Goal: Task Accomplishment & Management: Use online tool/utility

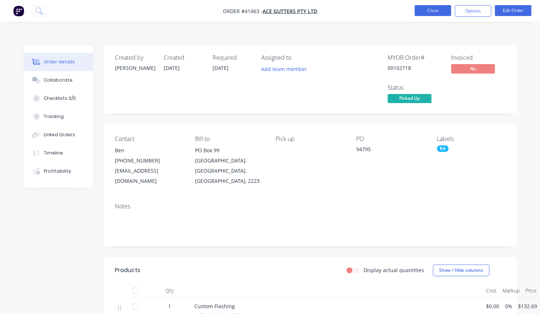
click at [436, 11] on button "Close" at bounding box center [433, 10] width 36 height 11
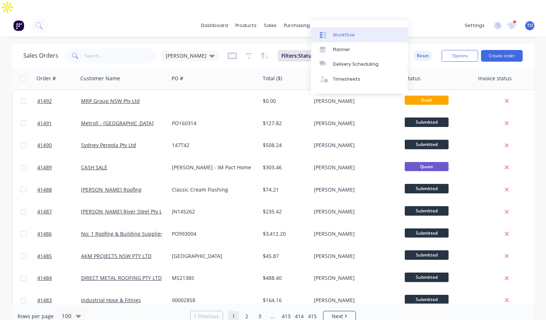
click at [344, 35] on div "Workflow" at bounding box center [344, 35] width 22 height 7
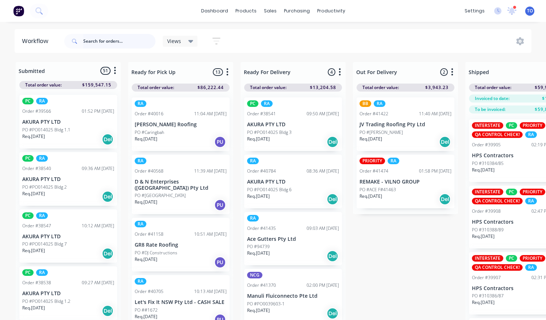
click at [127, 41] on input "text" at bounding box center [119, 41] width 72 height 15
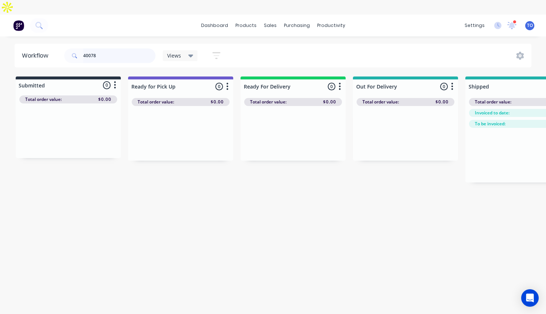
click at [119, 49] on input "40078" at bounding box center [119, 56] width 72 height 15
click at [115, 49] on input "40602" at bounding box center [119, 56] width 72 height 15
click at [126, 16] on div "dashboard products sales purchasing productivity dashboard products Product Cat…" at bounding box center [273, 26] width 546 height 22
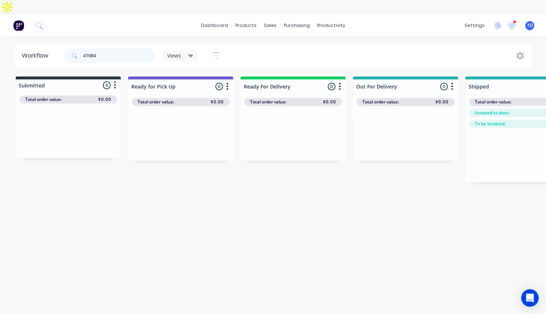
click at [141, 49] on input "41084" at bounding box center [119, 56] width 72 height 15
click at [111, 49] on input "41108" at bounding box center [119, 56] width 72 height 15
click at [108, 49] on input "41122" at bounding box center [119, 56] width 72 height 15
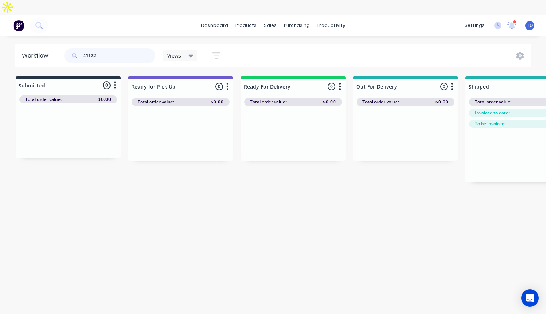
click at [108, 49] on input "41122" at bounding box center [119, 56] width 72 height 15
click at [144, 49] on input "41131" at bounding box center [119, 56] width 72 height 15
click at [108, 49] on input "41158" at bounding box center [119, 56] width 72 height 15
click at [112, 49] on input "41194" at bounding box center [119, 56] width 72 height 15
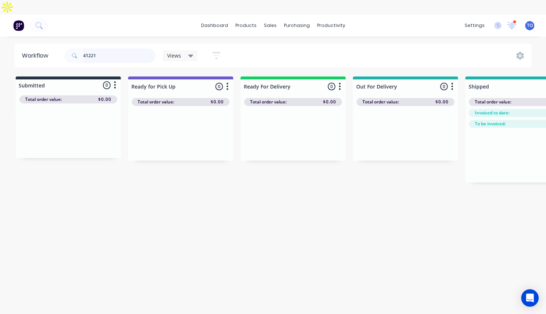
click at [117, 49] on input "41221" at bounding box center [119, 56] width 72 height 15
click at [109, 49] on input "41197" at bounding box center [119, 56] width 72 height 15
click at [117, 49] on input "41235" at bounding box center [119, 56] width 72 height 15
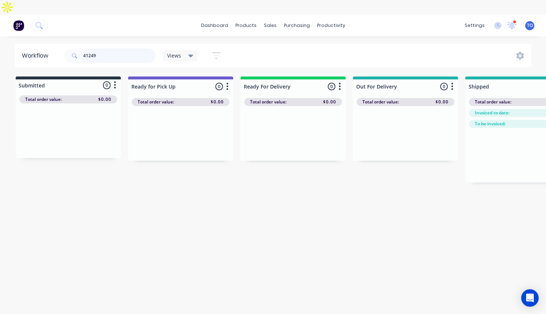
click at [109, 49] on input "41249" at bounding box center [119, 56] width 72 height 15
click at [102, 49] on input "41083" at bounding box center [119, 56] width 72 height 15
click at [125, 49] on input "41142" at bounding box center [119, 56] width 72 height 15
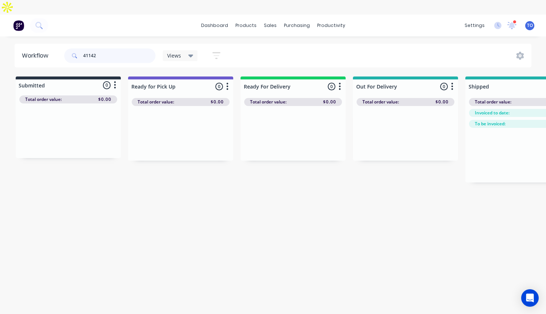
click at [125, 49] on input "41142" at bounding box center [119, 56] width 72 height 15
click at [112, 49] on input "41198" at bounding box center [119, 56] width 72 height 15
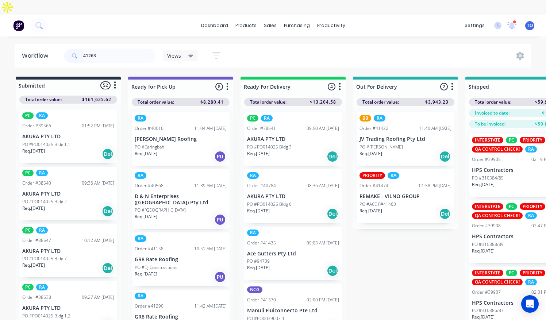
click at [129, 15] on div "dashboard products sales purchasing productivity dashboard products Product Cat…" at bounding box center [273, 26] width 546 height 22
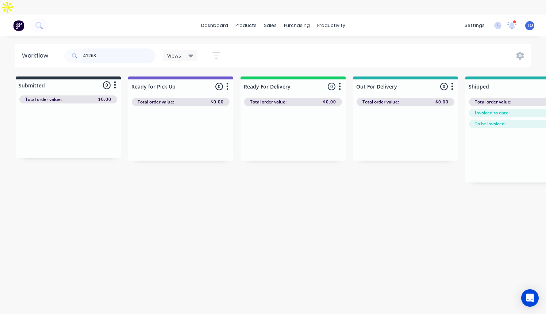
click at [120, 49] on input "41263" at bounding box center [119, 56] width 72 height 15
click at [130, 18] on div "dashboard products sales purchasing productivity dashboard products Product Cat…" at bounding box center [273, 26] width 546 height 22
click at [106, 49] on input "41264" at bounding box center [119, 56] width 72 height 15
click at [106, 49] on input "41278" at bounding box center [119, 56] width 72 height 15
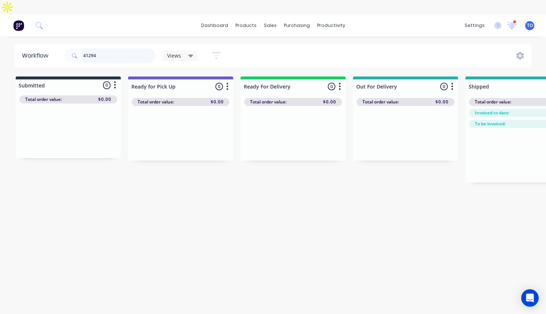
click at [109, 49] on input "41294" at bounding box center [119, 56] width 72 height 15
click at [125, 49] on input "41280" at bounding box center [119, 56] width 72 height 15
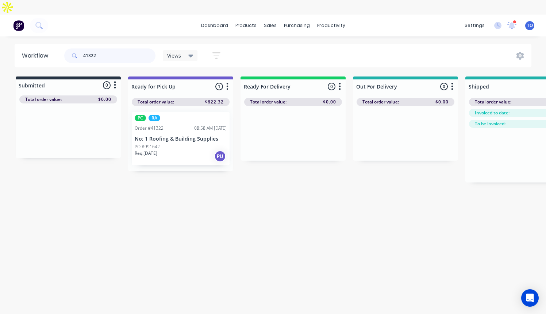
click at [117, 49] on input "41322" at bounding box center [119, 56] width 72 height 15
click at [106, 49] on input "41351" at bounding box center [119, 56] width 72 height 15
click at [112, 49] on input "41390" at bounding box center [119, 56] width 72 height 15
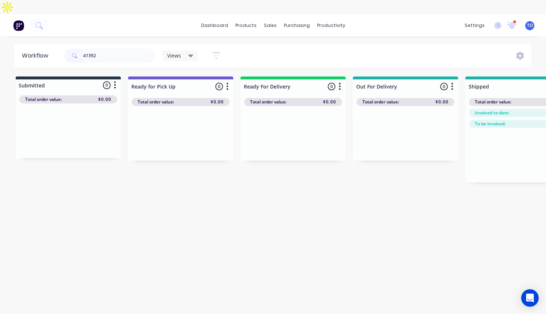
click at [142, 15] on div "dashboard products sales purchasing productivity dashboard products Product Cat…" at bounding box center [273, 26] width 546 height 22
click at [118, 49] on input "41392" at bounding box center [119, 56] width 72 height 15
click at [129, 45] on div "41393" at bounding box center [109, 56] width 91 height 22
click at [125, 49] on input "41393" at bounding box center [119, 56] width 72 height 15
click at [102, 49] on input "41394" at bounding box center [119, 56] width 72 height 15
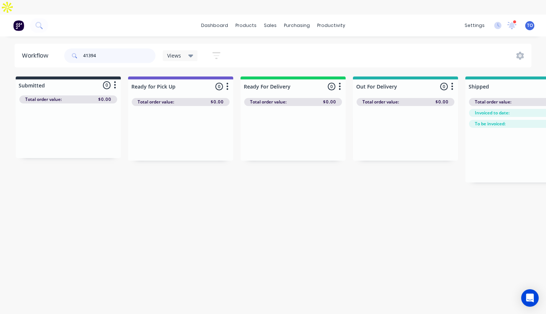
click at [102, 49] on input "41394" at bounding box center [119, 56] width 72 height 15
click at [108, 49] on input "41414" at bounding box center [119, 56] width 72 height 15
click at [143, 15] on div "dashboard products sales purchasing productivity dashboard products Product Cat…" at bounding box center [273, 26] width 546 height 22
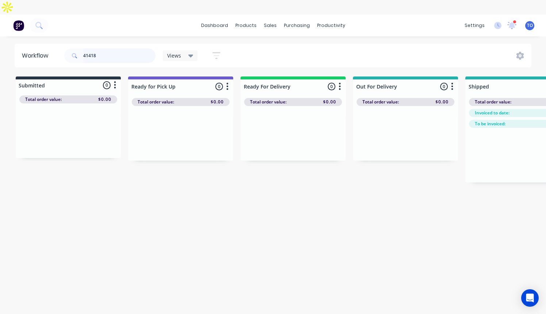
click at [118, 49] on input "41418" at bounding box center [119, 56] width 72 height 15
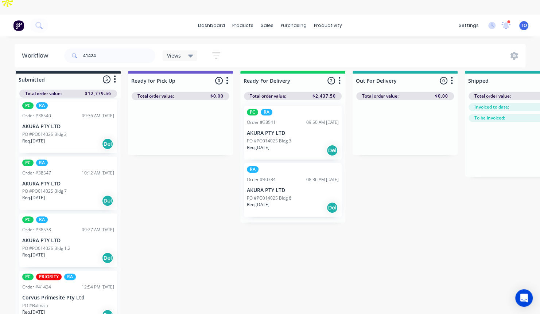
scroll to position [7, 0]
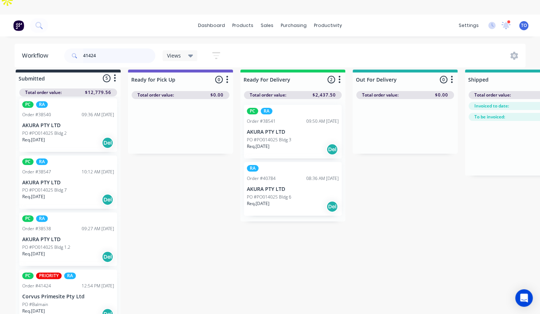
click at [106, 49] on input "41424" at bounding box center [119, 56] width 72 height 15
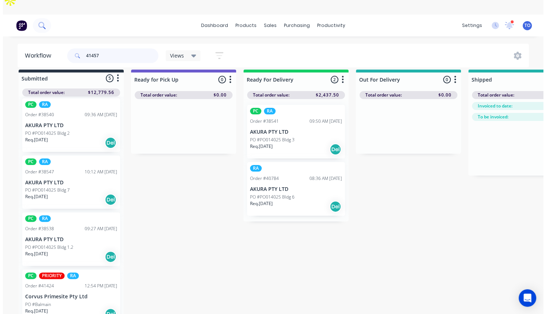
scroll to position [0, 0]
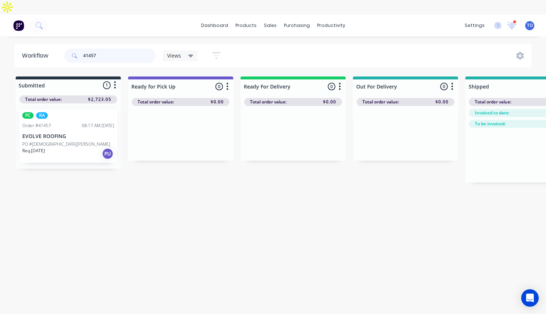
click at [111, 49] on input "41457" at bounding box center [119, 56] width 72 height 15
click at [147, 15] on div "dashboard products sales purchasing productivity dashboard products Product Cat…" at bounding box center [273, 26] width 546 height 22
click at [110, 49] on input "41457" at bounding box center [119, 56] width 72 height 15
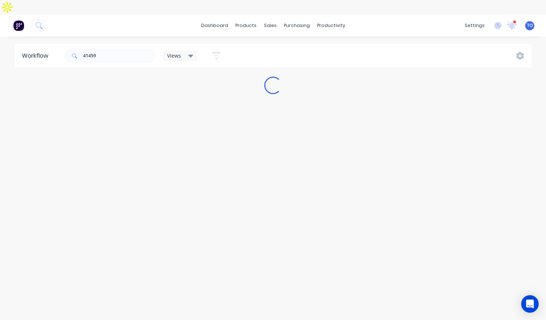
click at [149, 15] on div "dashboard products sales purchasing productivity dashboard products Product Cat…" at bounding box center [273, 26] width 546 height 22
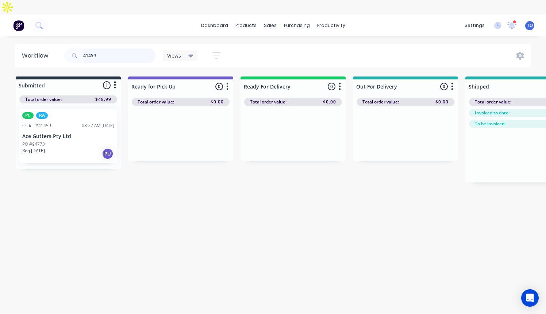
click at [124, 49] on input "41459" at bounding box center [119, 56] width 72 height 15
click at [131, 49] on input "41482" at bounding box center [119, 56] width 72 height 15
type input "ace gutter"
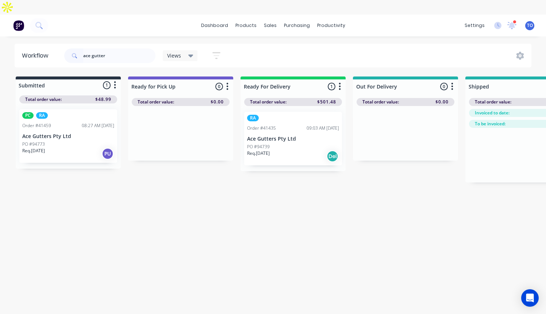
click at [293, 144] on div "PO #94739" at bounding box center [293, 147] width 92 height 7
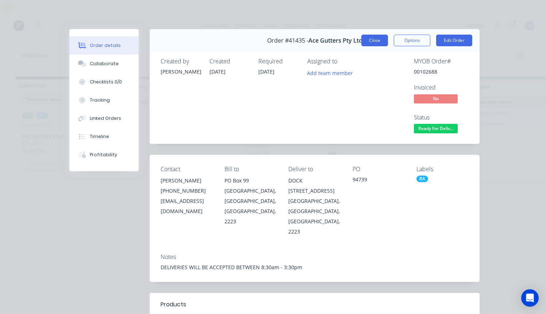
click at [370, 41] on button "Close" at bounding box center [374, 41] width 27 height 12
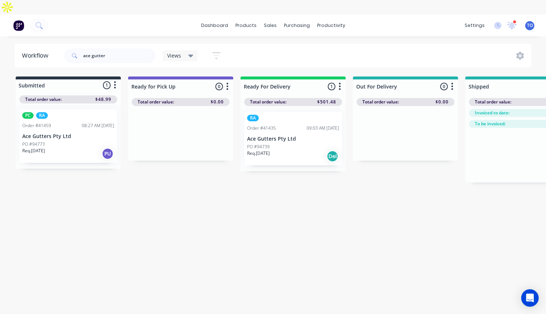
click at [225, 215] on div "Workflow ace gutter Views Save new view None (Default) edit AL edit ALL edit BB…" at bounding box center [273, 179] width 546 height 271
click at [70, 148] on div "Req. 03/09/25 PU" at bounding box center [68, 154] width 92 height 12
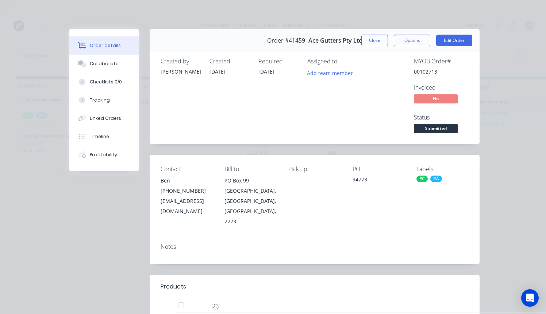
click at [378, 47] on div "Order #41459 - Ace Gutters Pty Ltd Close Options Edit Order" at bounding box center [315, 40] width 330 height 23
click at [377, 45] on button "Close" at bounding box center [374, 41] width 27 height 12
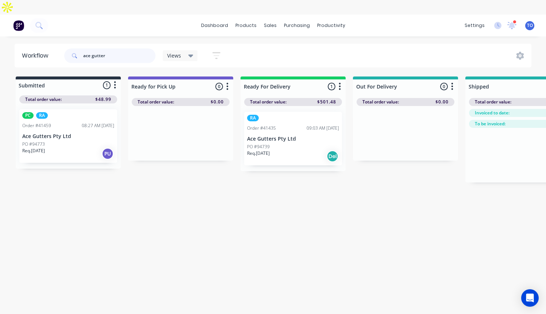
click at [137, 49] on input "ace gutter" at bounding box center [119, 56] width 72 height 15
click at [138, 49] on input "ace gutter" at bounding box center [119, 56] width 72 height 15
drag, startPoint x: 138, startPoint y: 42, endPoint x: 59, endPoint y: 49, distance: 79.5
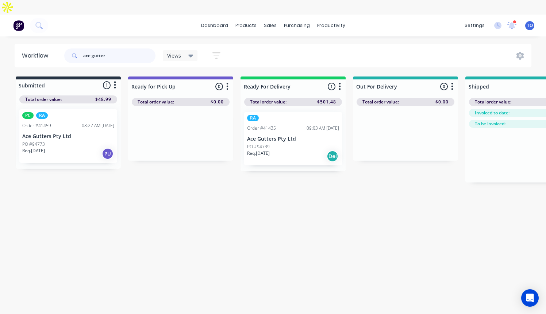
click at [59, 49] on header "Workflow ace gutter Views Save new view None (Default) edit AL edit ALL edit BB…" at bounding box center [273, 56] width 517 height 24
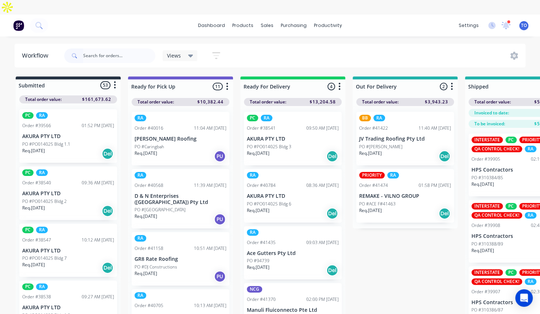
click at [392, 201] on p "PO #ACE F#41463" at bounding box center [377, 204] width 36 height 7
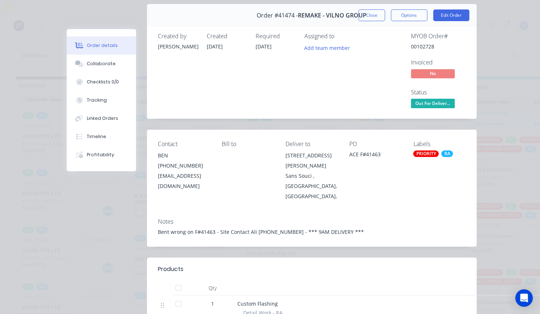
scroll to position [36, 0]
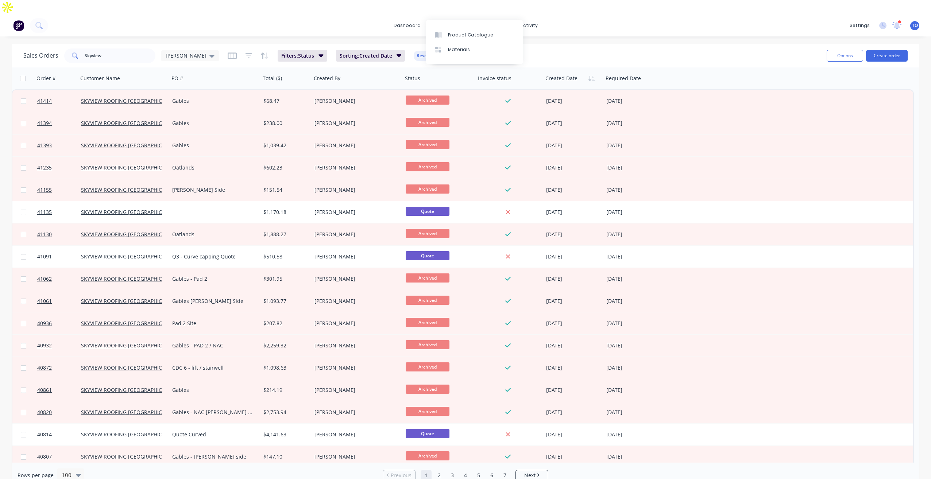
scroll to position [36, 0]
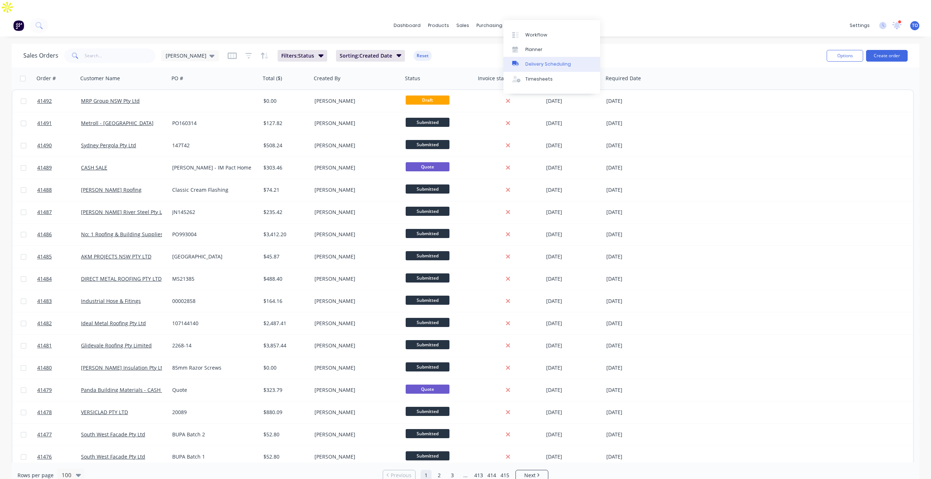
click at [535, 69] on link "Delivery Scheduling" at bounding box center [551, 64] width 97 height 15
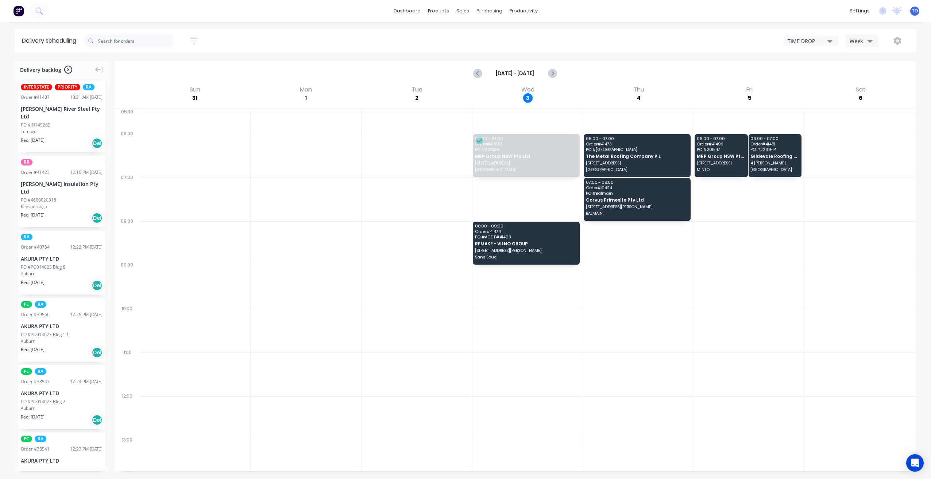
click at [856, 42] on div "Week" at bounding box center [859, 41] width 21 height 8
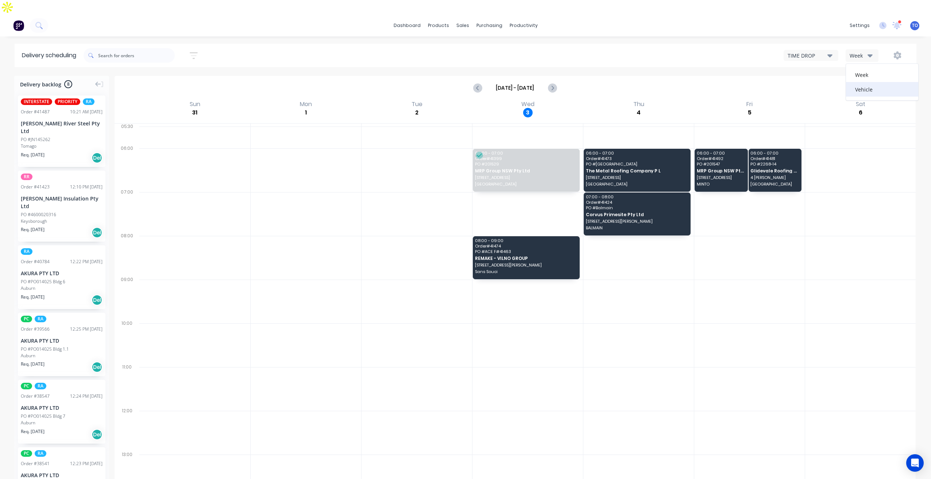
click at [868, 82] on div "Vehicle" at bounding box center [882, 89] width 72 height 15
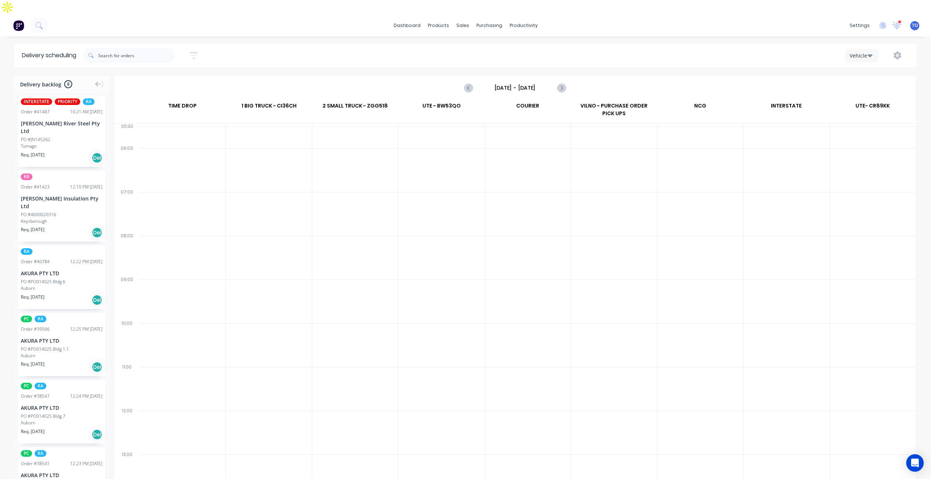
click at [500, 82] on input "[DATE] - [DATE]" at bounding box center [515, 87] width 72 height 11
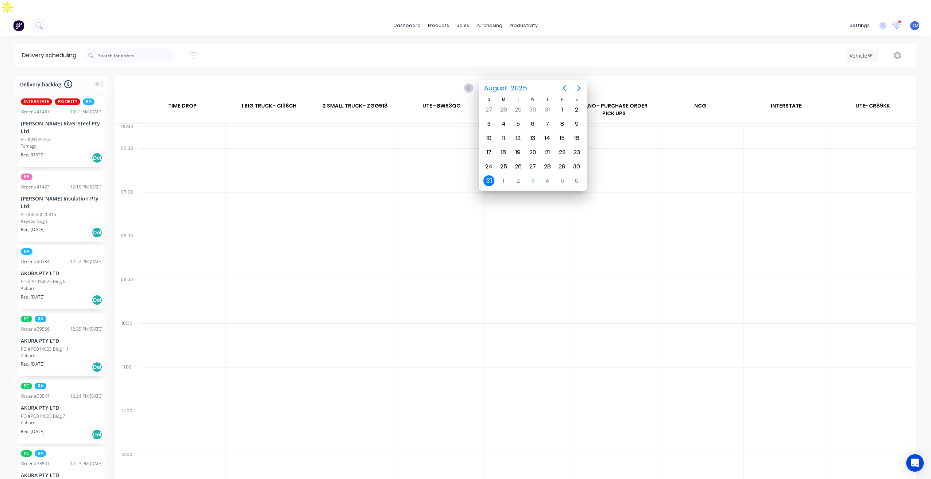
click at [488, 181] on div "31" at bounding box center [488, 180] width 11 height 11
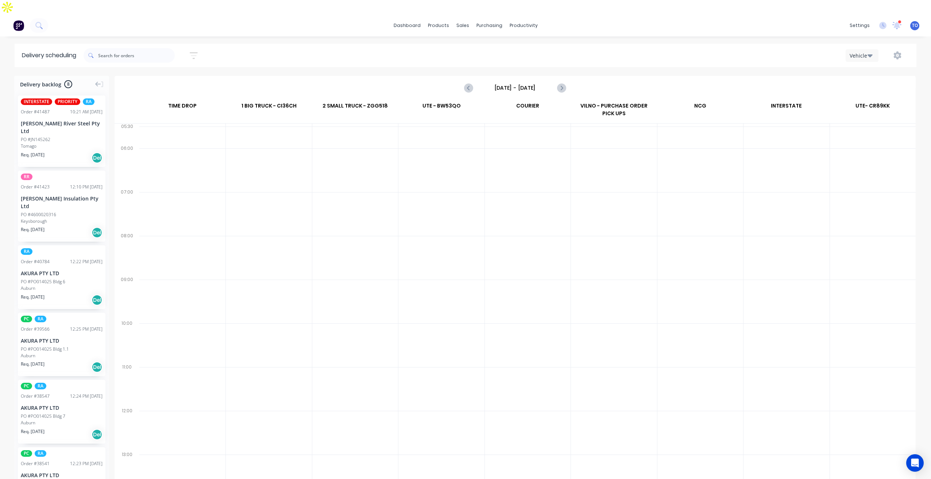
click at [507, 82] on input "[DATE] - [DATE]" at bounding box center [515, 87] width 72 height 11
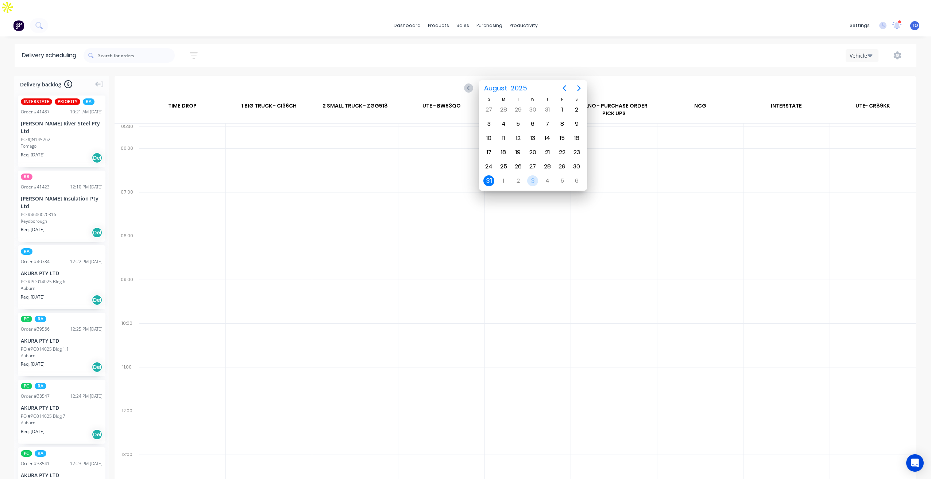
click at [534, 181] on div "3" at bounding box center [532, 180] width 11 height 11
type input "[DATE] - [DATE]"
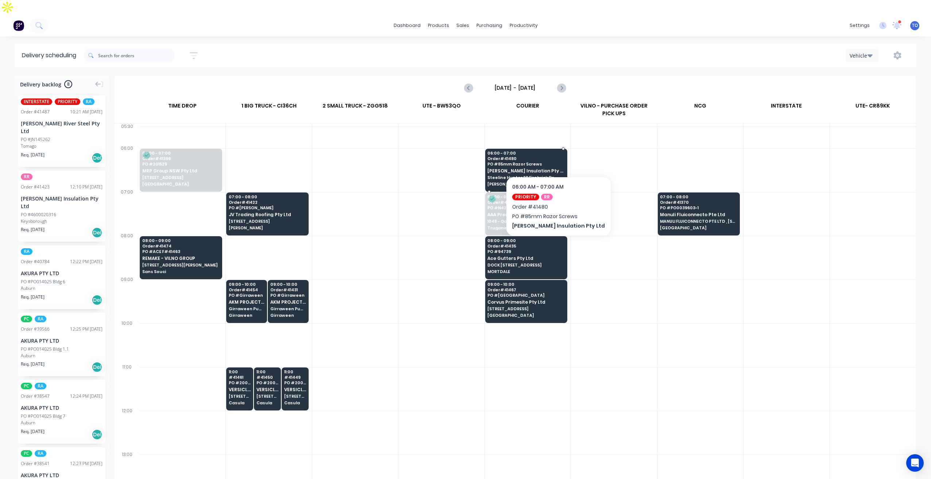
click at [545, 168] on span "[PERSON_NAME] Insulation Pty Ltd" at bounding box center [525, 170] width 77 height 5
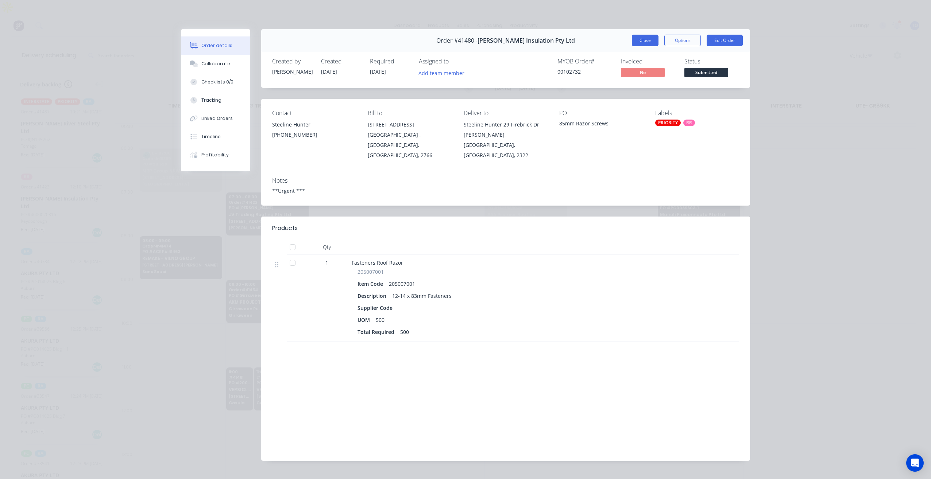
click at [647, 36] on button "Close" at bounding box center [645, 41] width 27 height 12
